Goal: Task Accomplishment & Management: Use online tool/utility

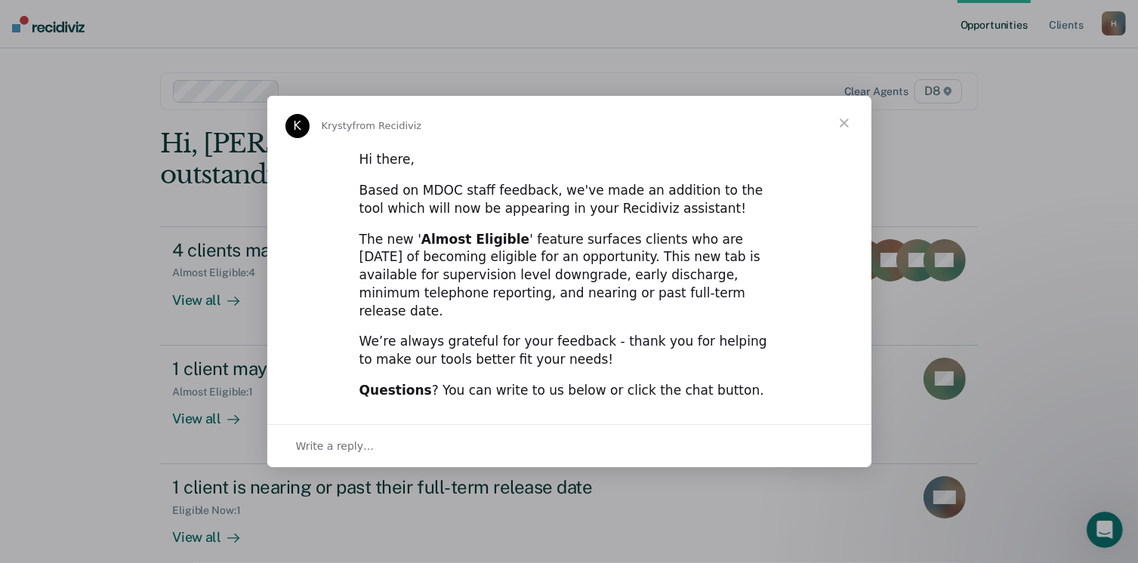
click at [846, 122] on span "Close" at bounding box center [844, 123] width 54 height 54
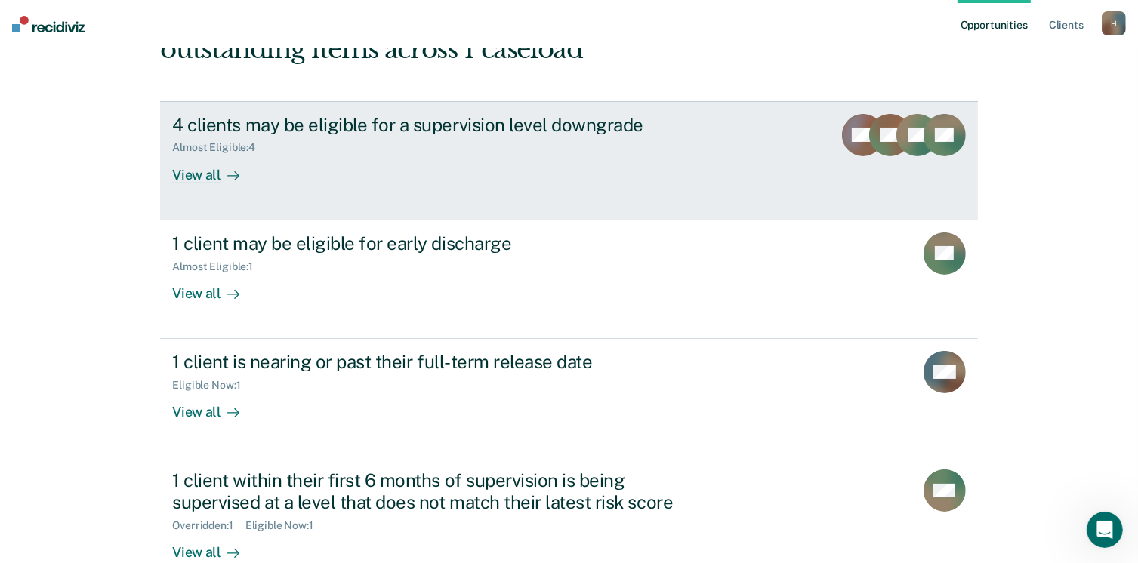
scroll to position [151, 0]
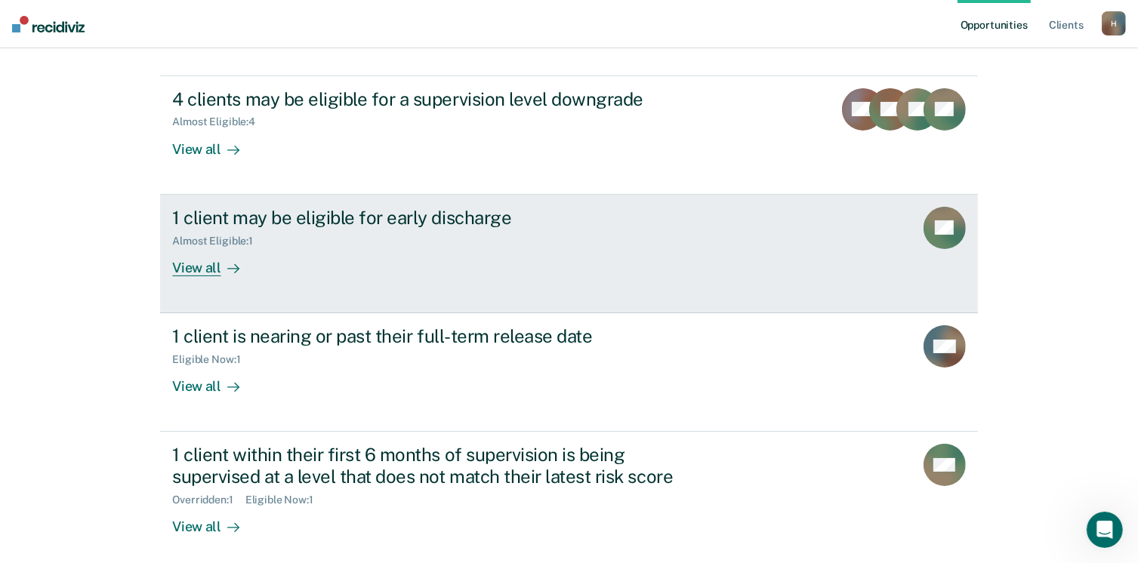
click at [319, 221] on div "1 client may be eligible for early discharge" at bounding box center [437, 218] width 530 height 22
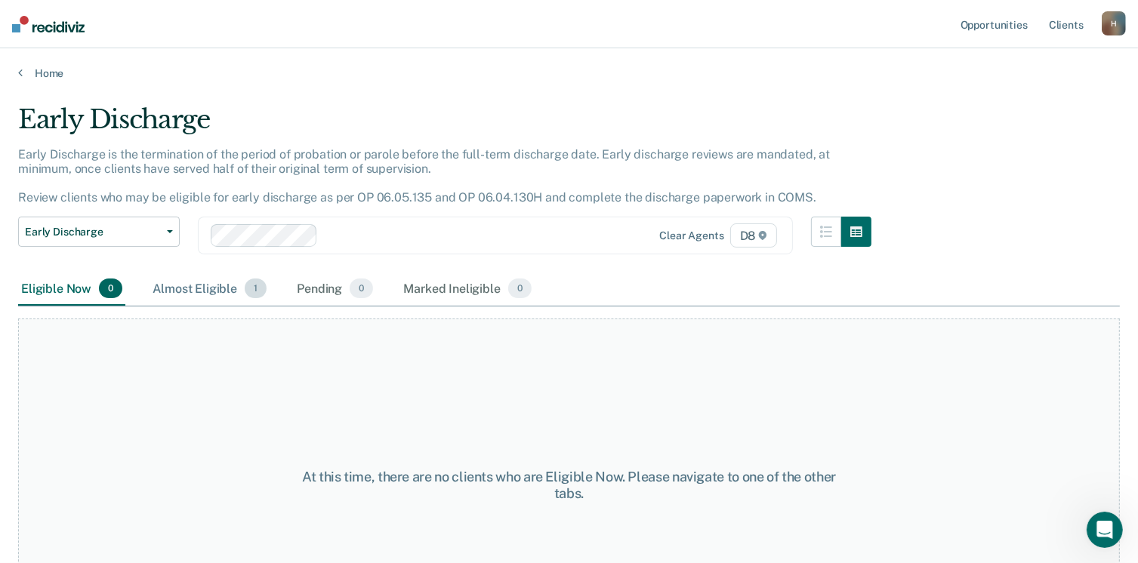
click at [198, 288] on div "Almost Eligible 1" at bounding box center [210, 289] width 120 height 33
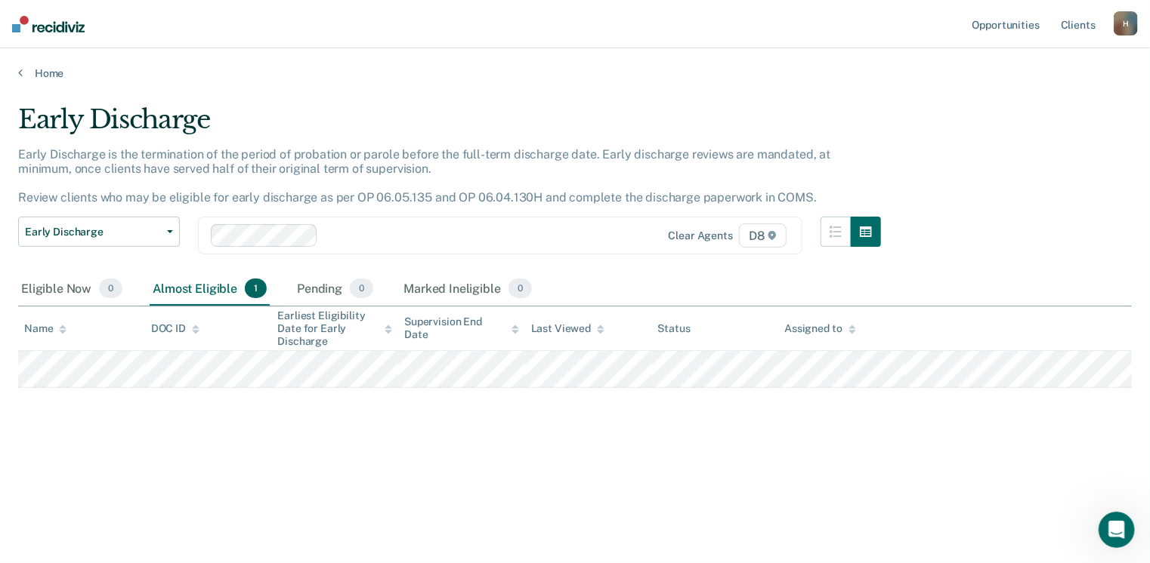
click at [1133, 22] on div "H" at bounding box center [1125, 23] width 24 height 24
drag, startPoint x: 837, startPoint y: 25, endPoint x: 980, endPoint y: 24, distance: 143.5
click at [850, 26] on nav "Opportunities Client s [EMAIL_ADDRESS][US_STATE][DOMAIN_NAME] H Profile How it …" at bounding box center [575, 24] width 1150 height 48
click at [1064, 26] on link "Client s" at bounding box center [1077, 24] width 41 height 48
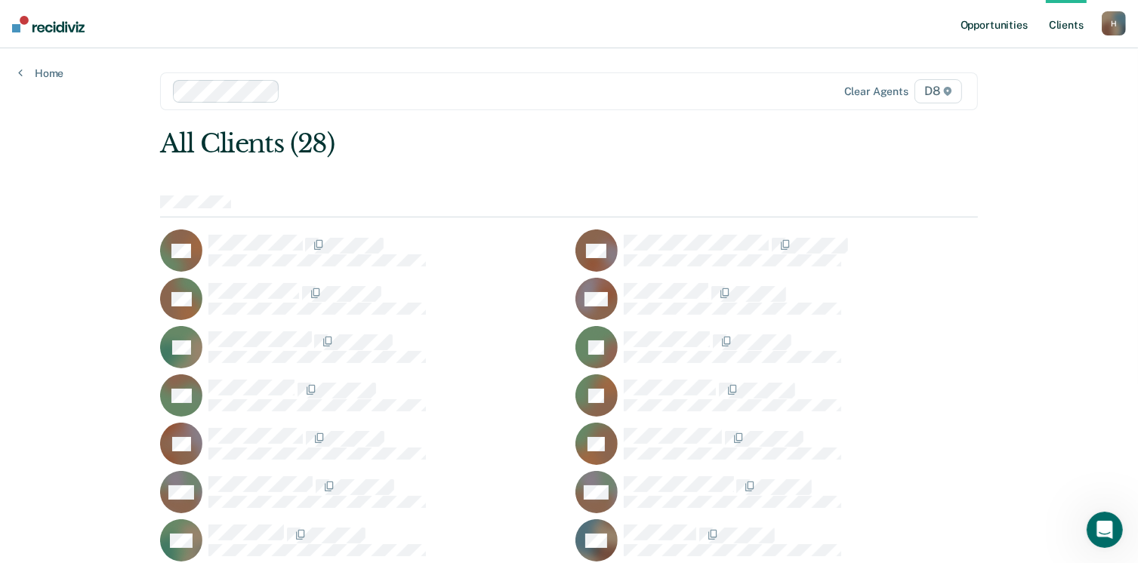
click at [995, 30] on link "Opportunities" at bounding box center [994, 24] width 73 height 48
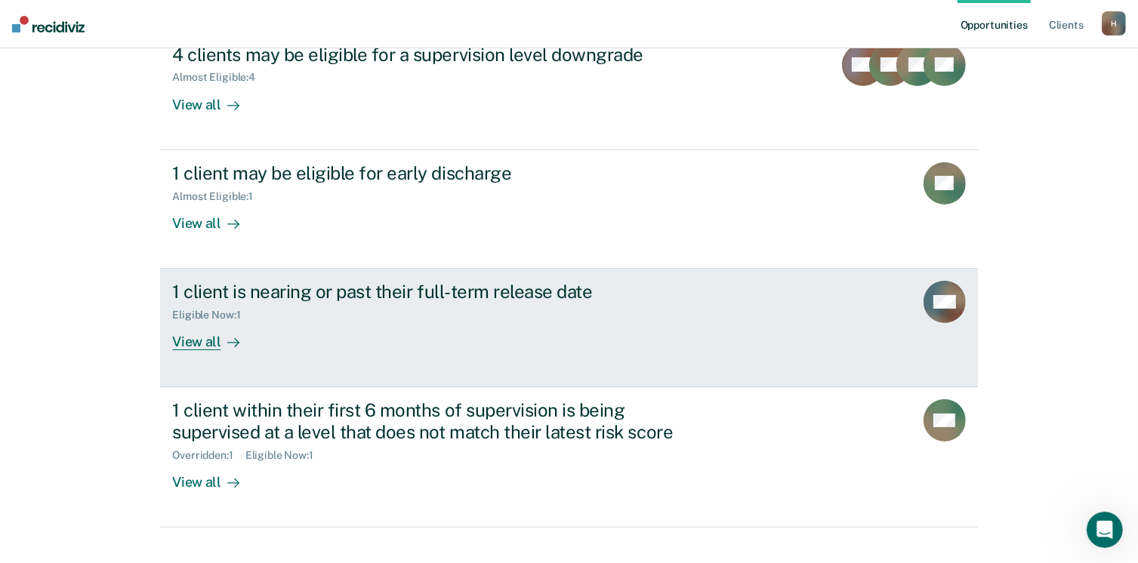
scroll to position [219, 0]
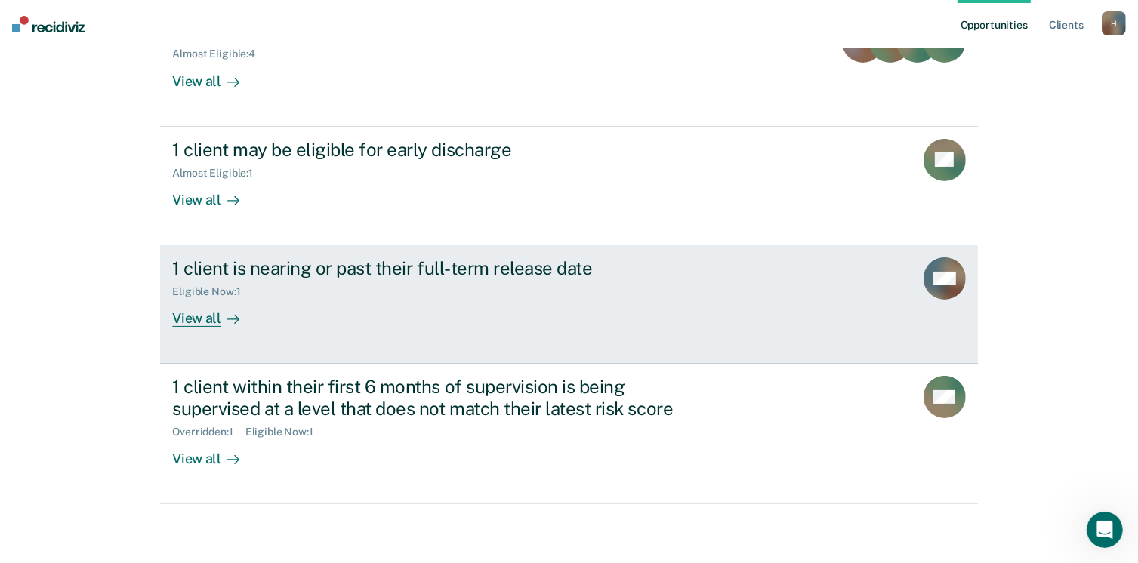
click at [187, 316] on div "View all" at bounding box center [214, 312] width 85 height 29
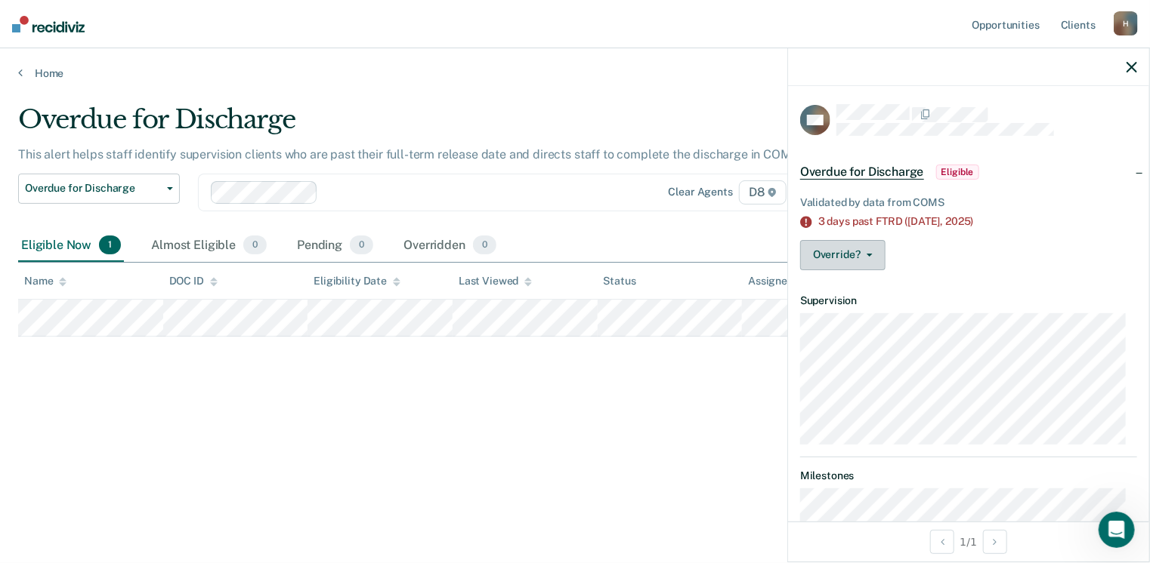
click at [855, 251] on button "Override?" at bounding box center [842, 255] width 85 height 30
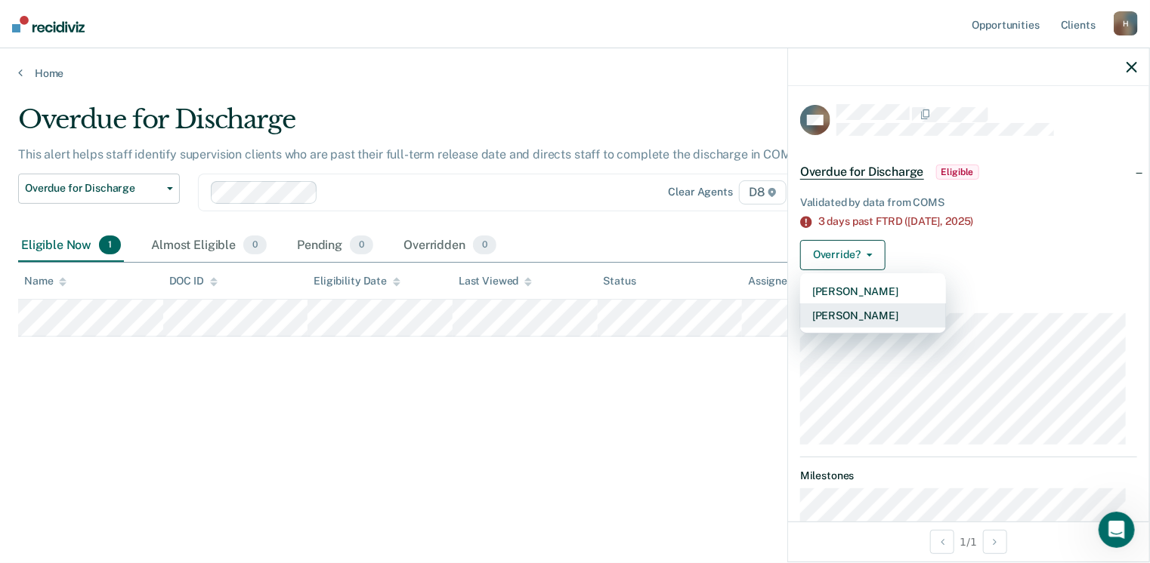
click at [874, 316] on button "[PERSON_NAME]" at bounding box center [873, 316] width 146 height 24
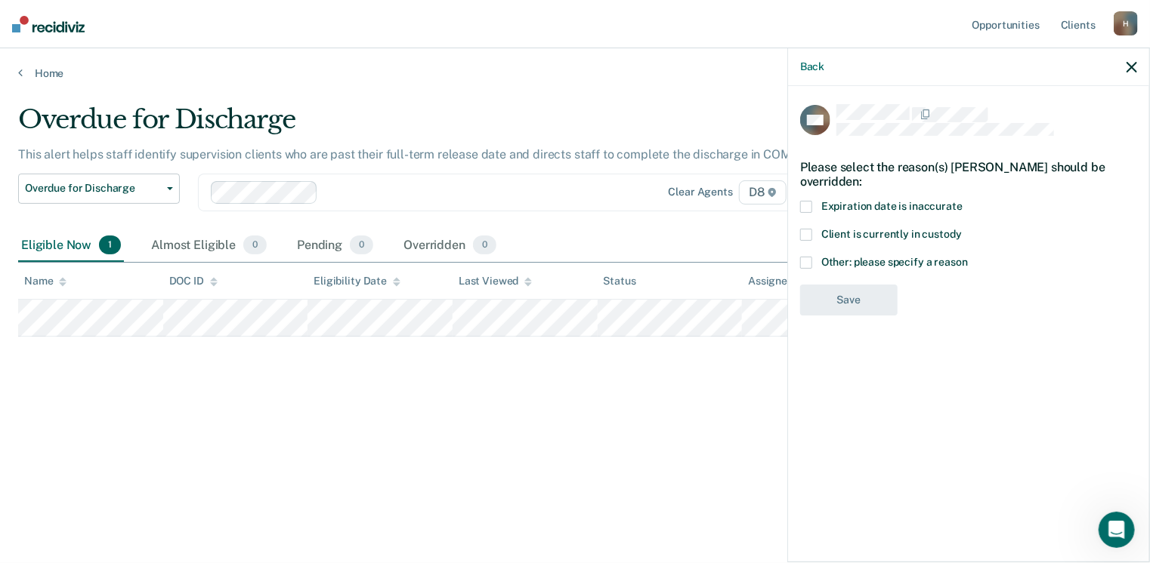
click at [808, 267] on span at bounding box center [806, 263] width 12 height 12
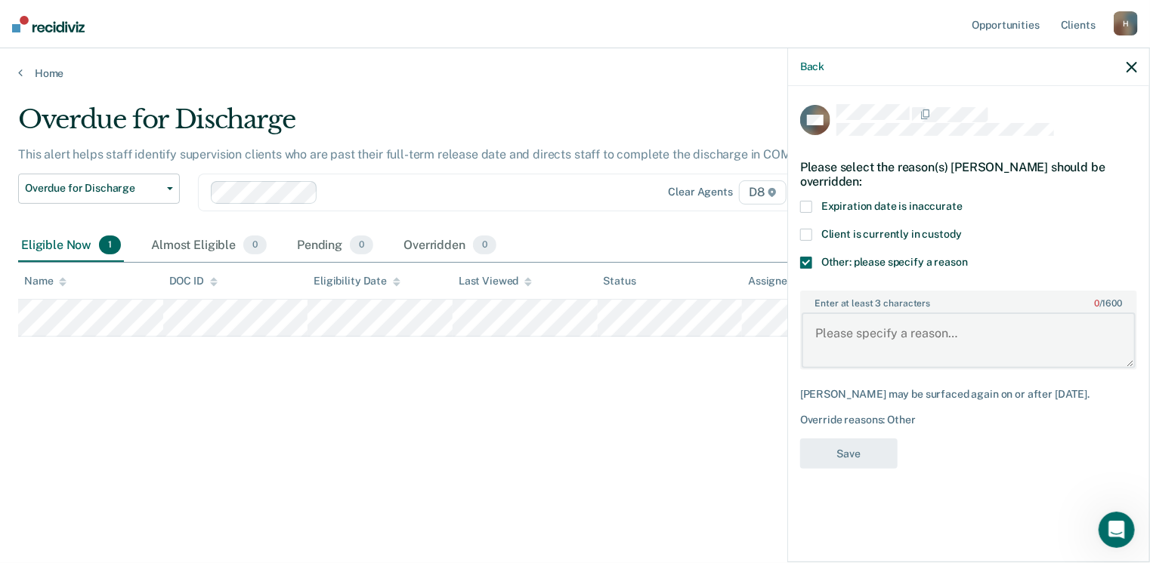
click at [879, 329] on textarea "Enter at least 3 characters 0 / 1600" at bounding box center [968, 341] width 334 height 56
type textarea "discharged"
click at [855, 453] on button "Save" at bounding box center [848, 454] width 97 height 31
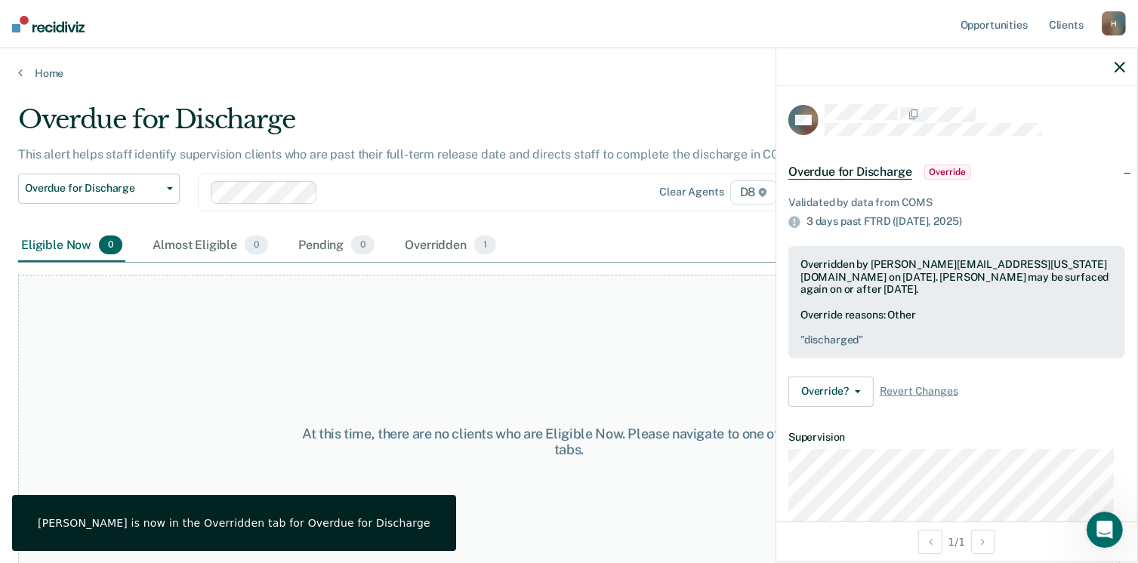
drag, startPoint x: 1119, startPoint y: 61, endPoint x: 1106, endPoint y: 248, distance: 187.8
click at [1106, 248] on div "RM Overdue for Discharge Override Validated by data from COMS 3 days past FTRD …" at bounding box center [957, 305] width 363 height 515
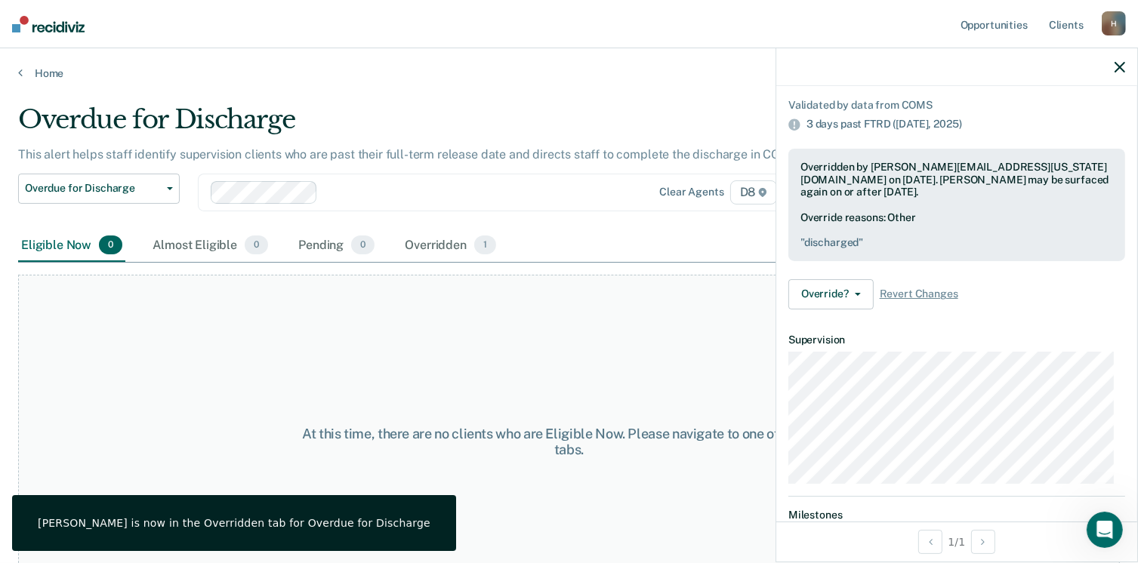
scroll to position [187, 0]
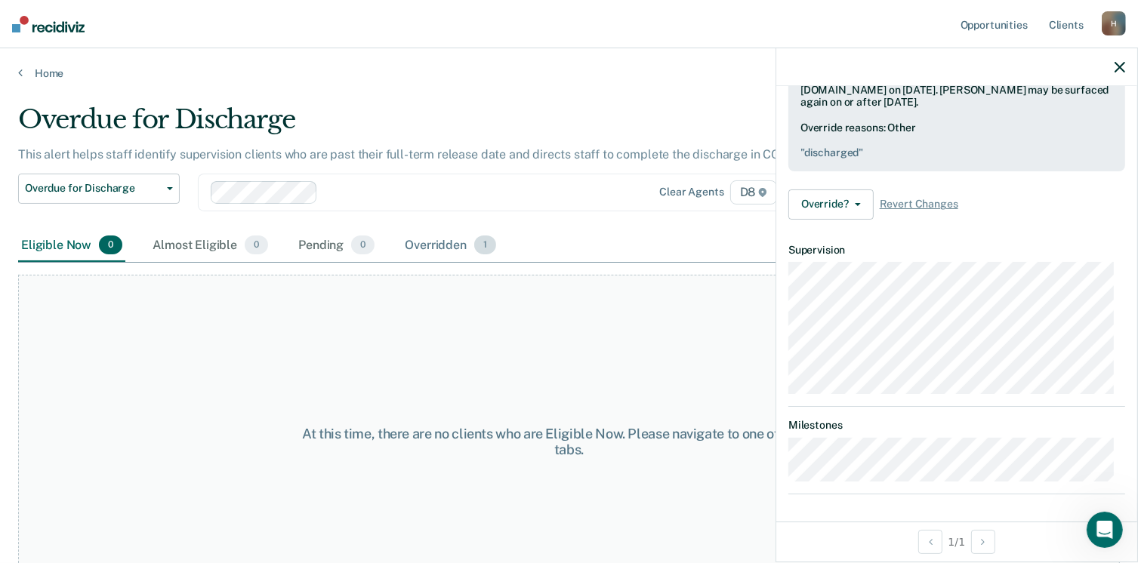
click at [450, 248] on div "Overridden 1" at bounding box center [450, 246] width 97 height 33
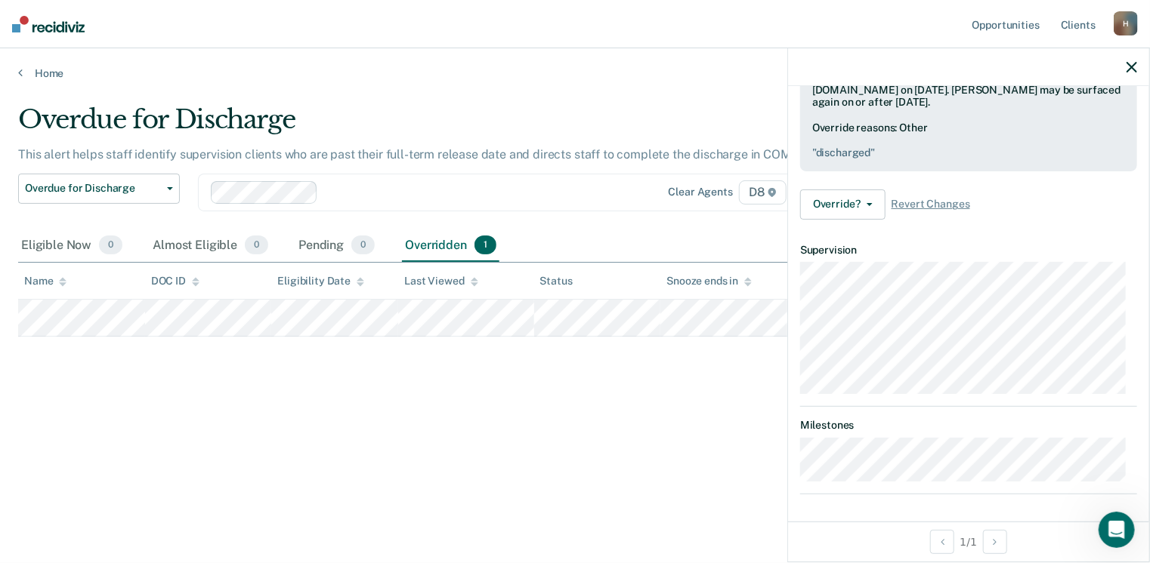
click at [1128, 73] on div at bounding box center [968, 67] width 361 height 38
click at [1128, 67] on icon "button" at bounding box center [1131, 67] width 11 height 11
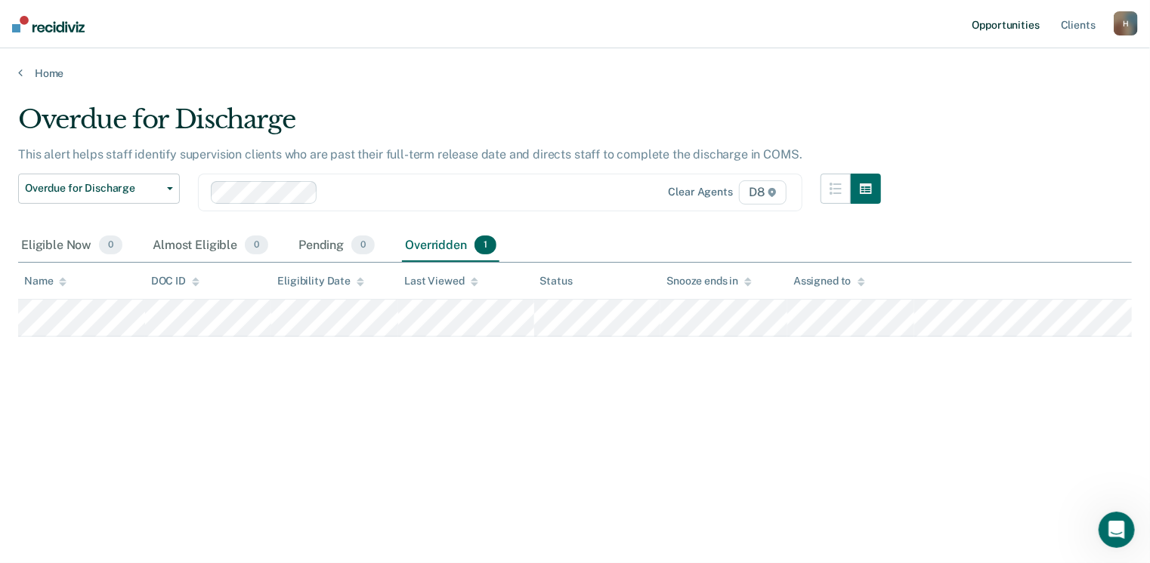
click at [1005, 27] on link "Opportunities" at bounding box center [1005, 24] width 73 height 48
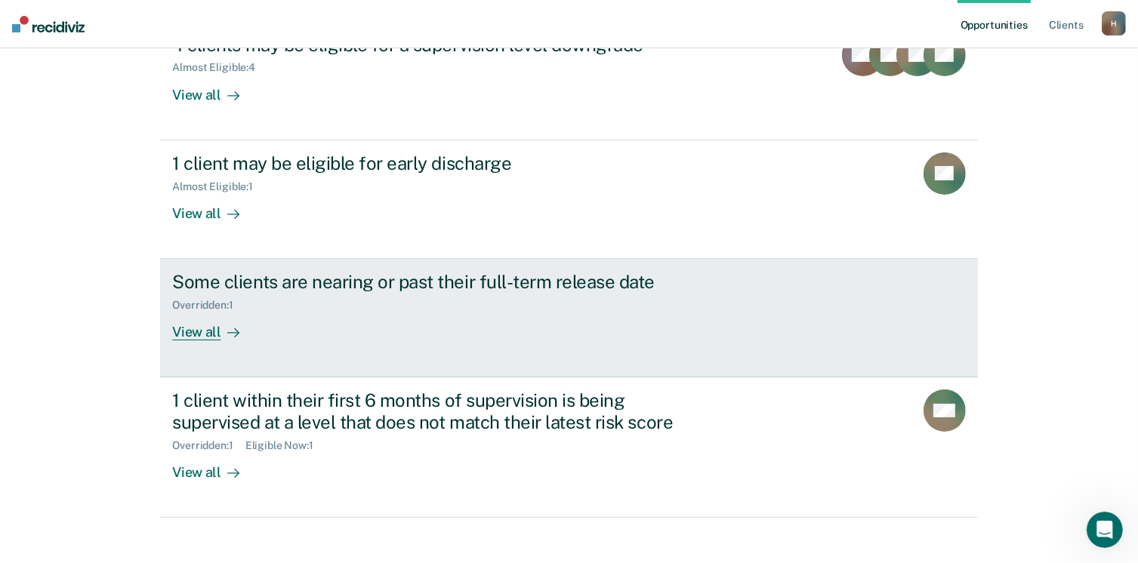
scroll to position [219, 0]
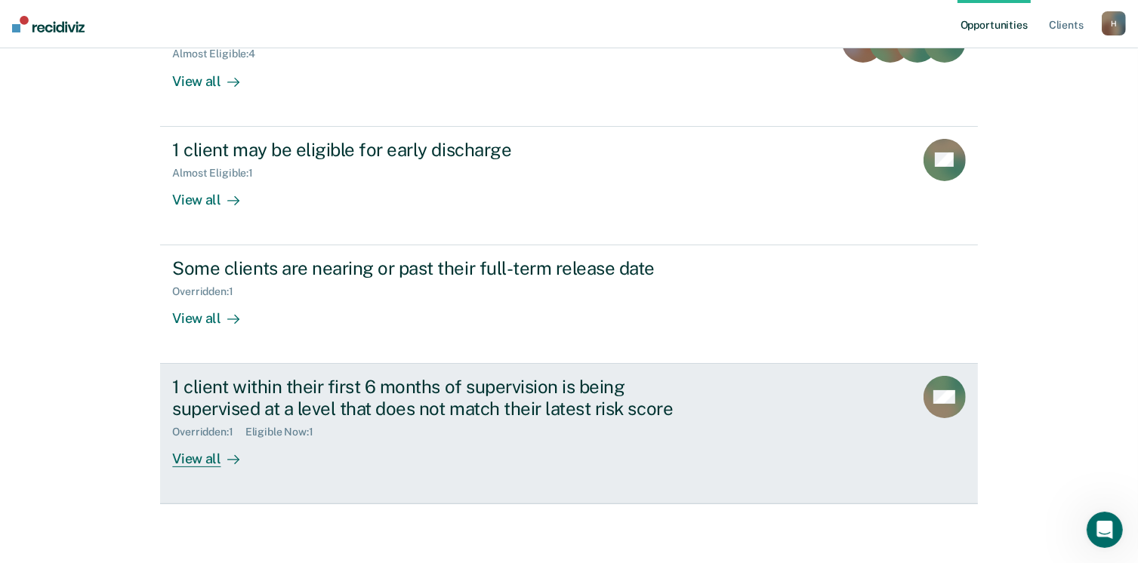
click at [195, 456] on div "View all" at bounding box center [214, 453] width 85 height 29
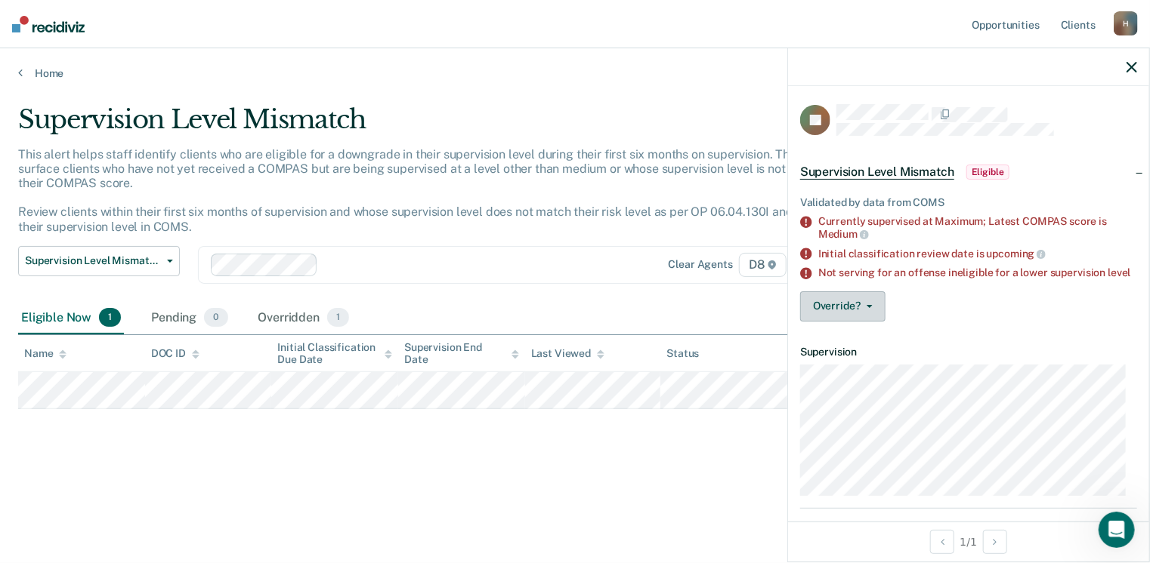
click at [850, 319] on button "Override?" at bounding box center [842, 307] width 85 height 30
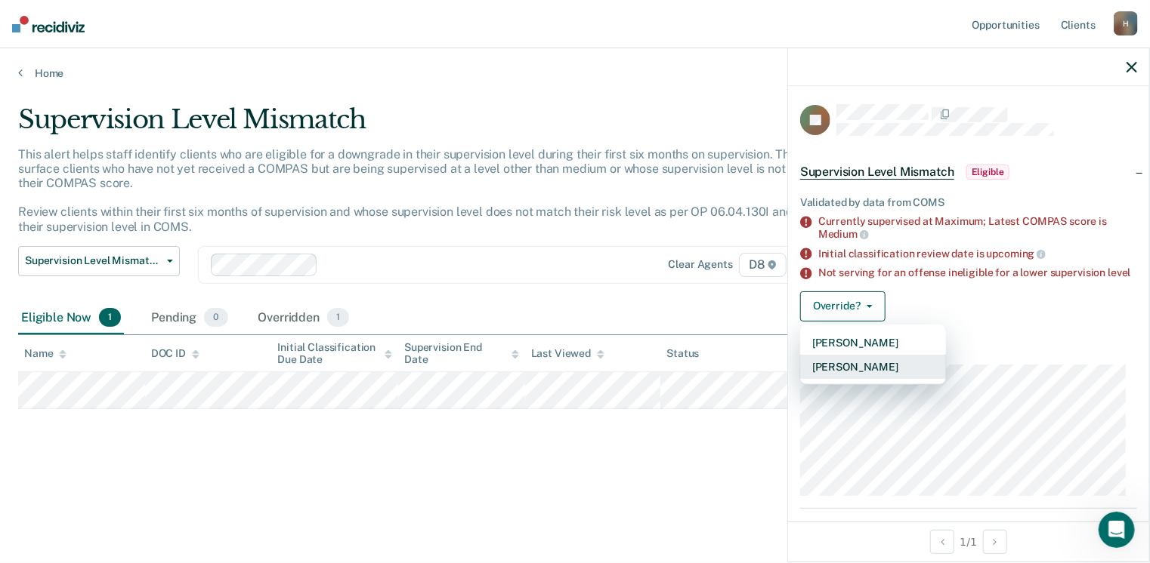
click at [872, 379] on button "[PERSON_NAME]" at bounding box center [873, 367] width 146 height 24
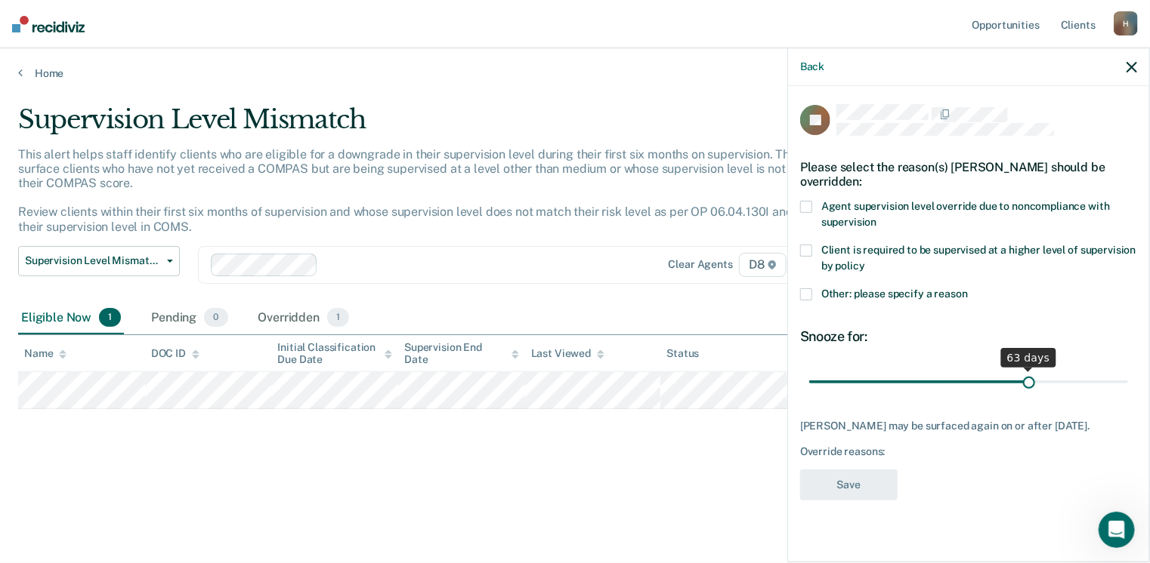
drag, startPoint x: 912, startPoint y: 381, endPoint x: 1027, endPoint y: 387, distance: 115.0
type input "63"
click at [1027, 387] on input "range" at bounding box center [968, 382] width 319 height 26
click at [807, 206] on span at bounding box center [806, 207] width 12 height 12
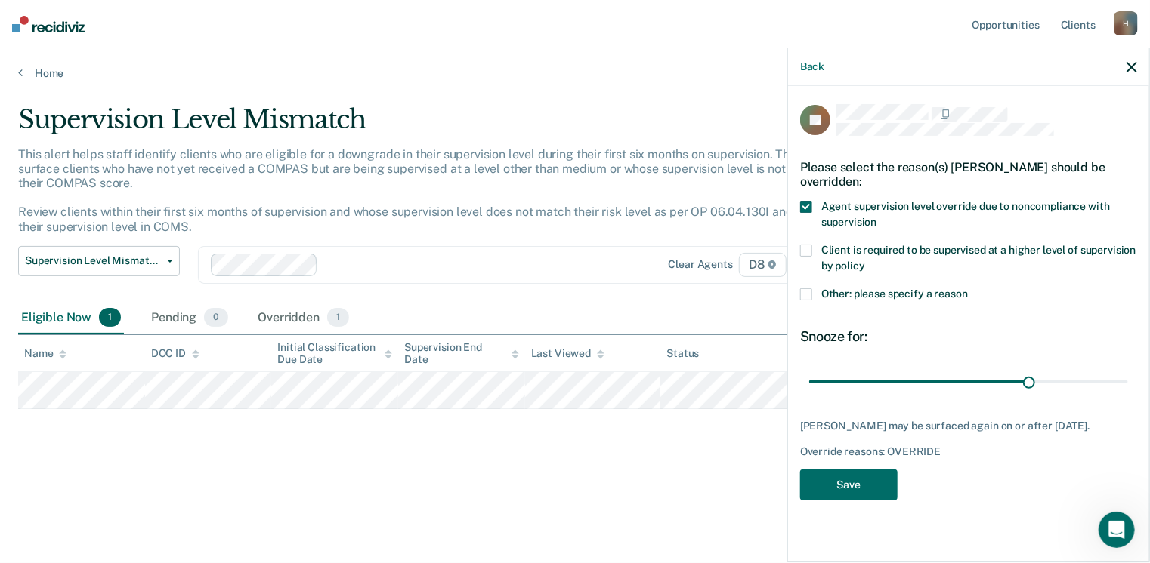
click at [807, 294] on span at bounding box center [806, 295] width 12 height 12
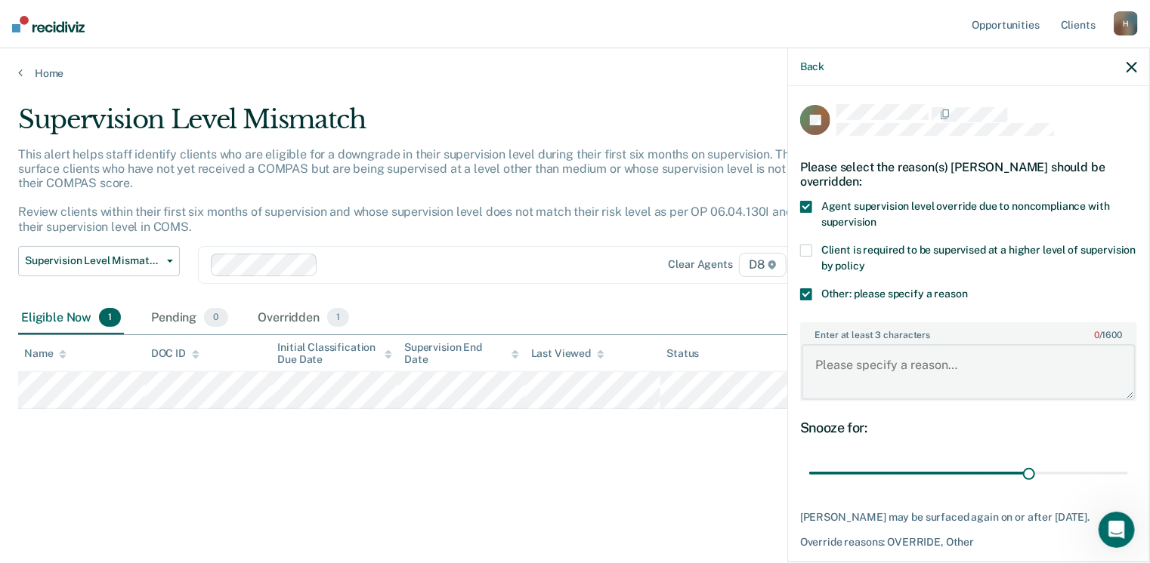
click at [858, 354] on textarea "Enter at least 3 characters 0 / 1600" at bounding box center [968, 372] width 334 height 56
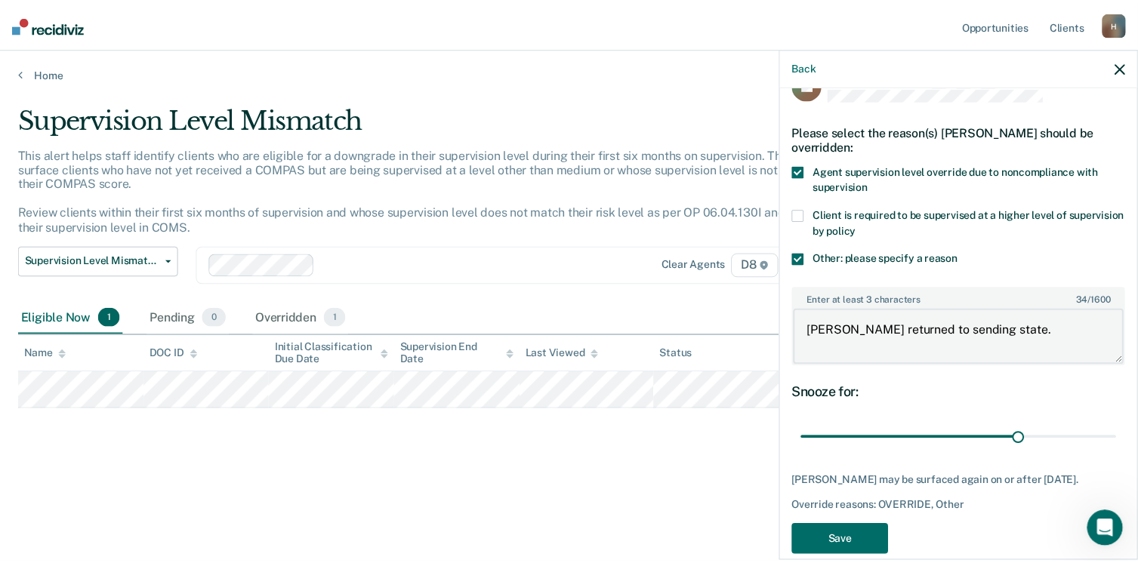
scroll to position [69, 0]
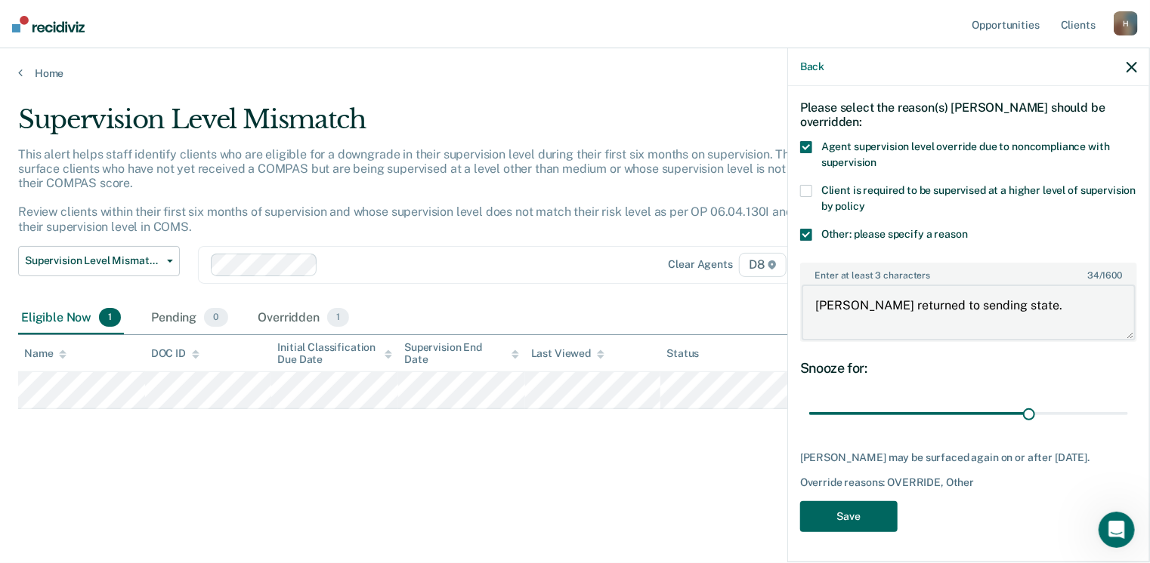
type textarea "[PERSON_NAME] returned to sending state."
click at [863, 523] on button "Save" at bounding box center [848, 517] width 97 height 31
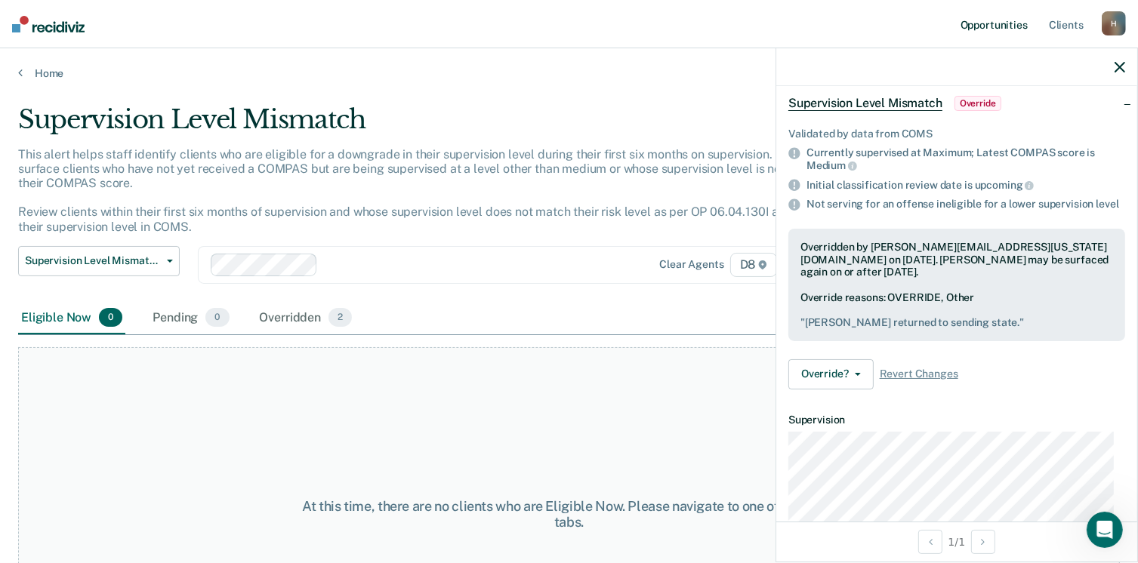
click at [1005, 30] on link "Opportunities" at bounding box center [994, 24] width 73 height 48
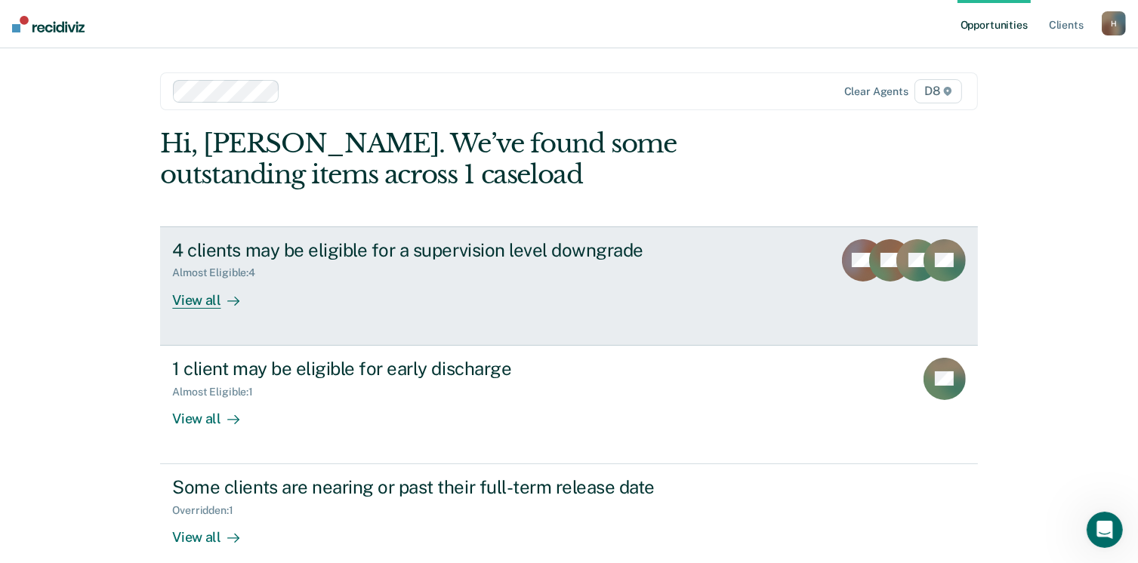
click at [178, 297] on div "View all" at bounding box center [214, 293] width 85 height 29
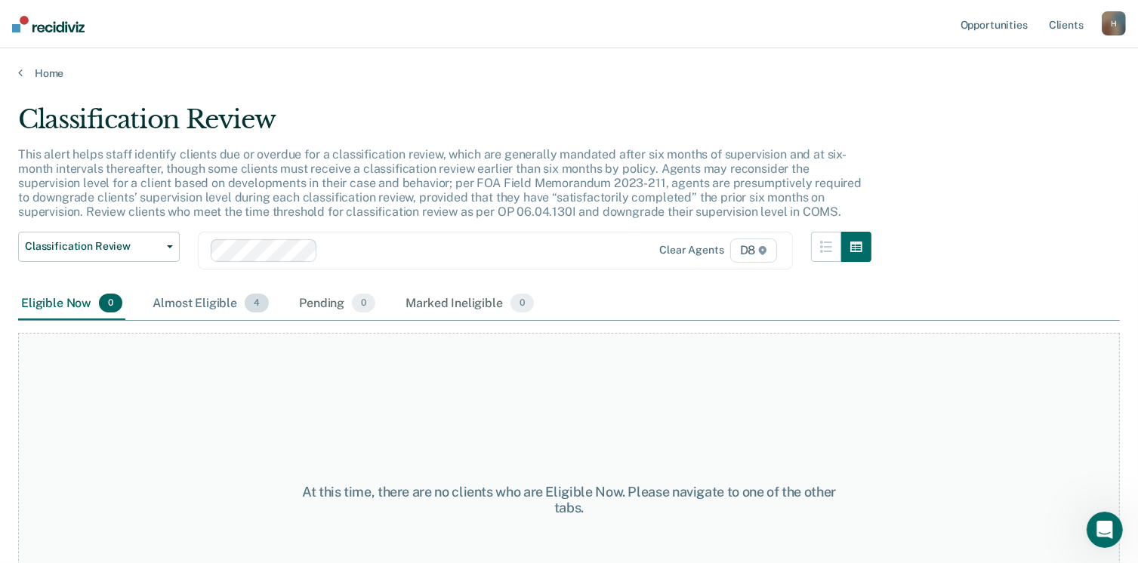
click at [227, 304] on div "Almost Eligible 4" at bounding box center [211, 304] width 122 height 33
